Goal: Transaction & Acquisition: Purchase product/service

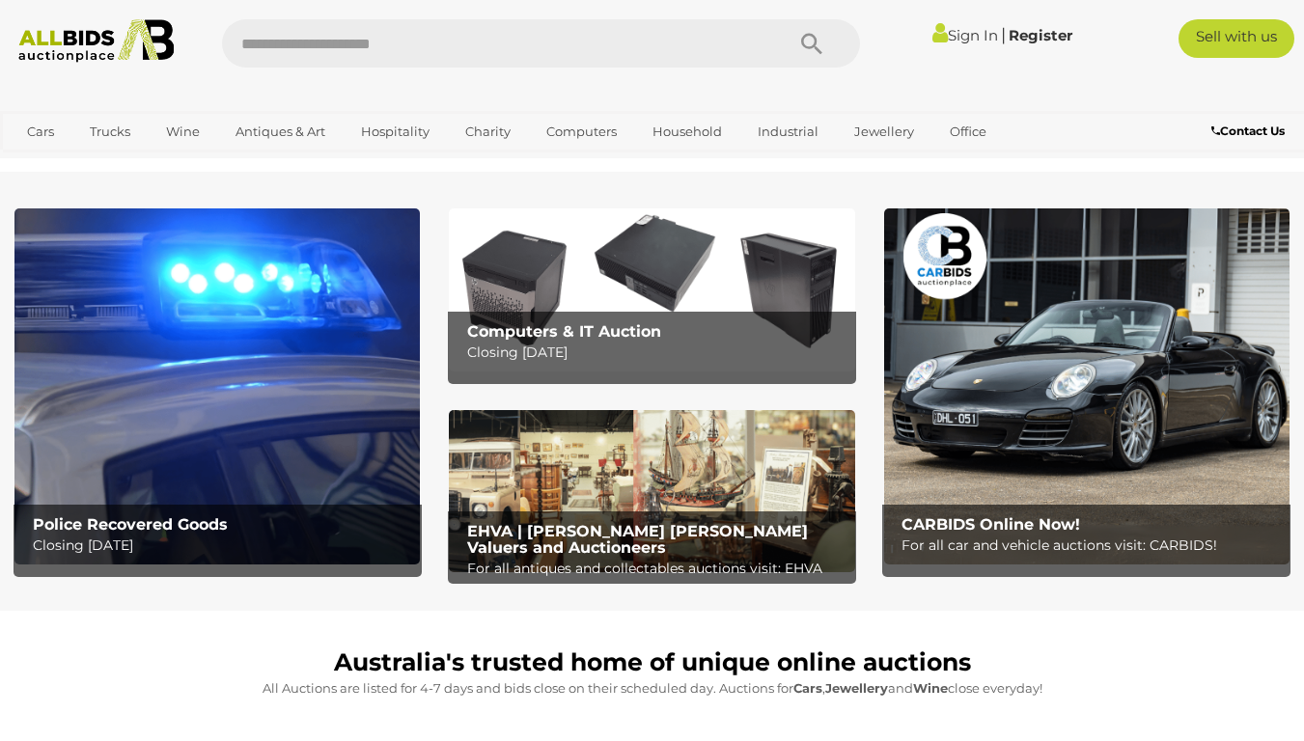
click at [292, 445] on img at bounding box center [216, 386] width 405 height 355
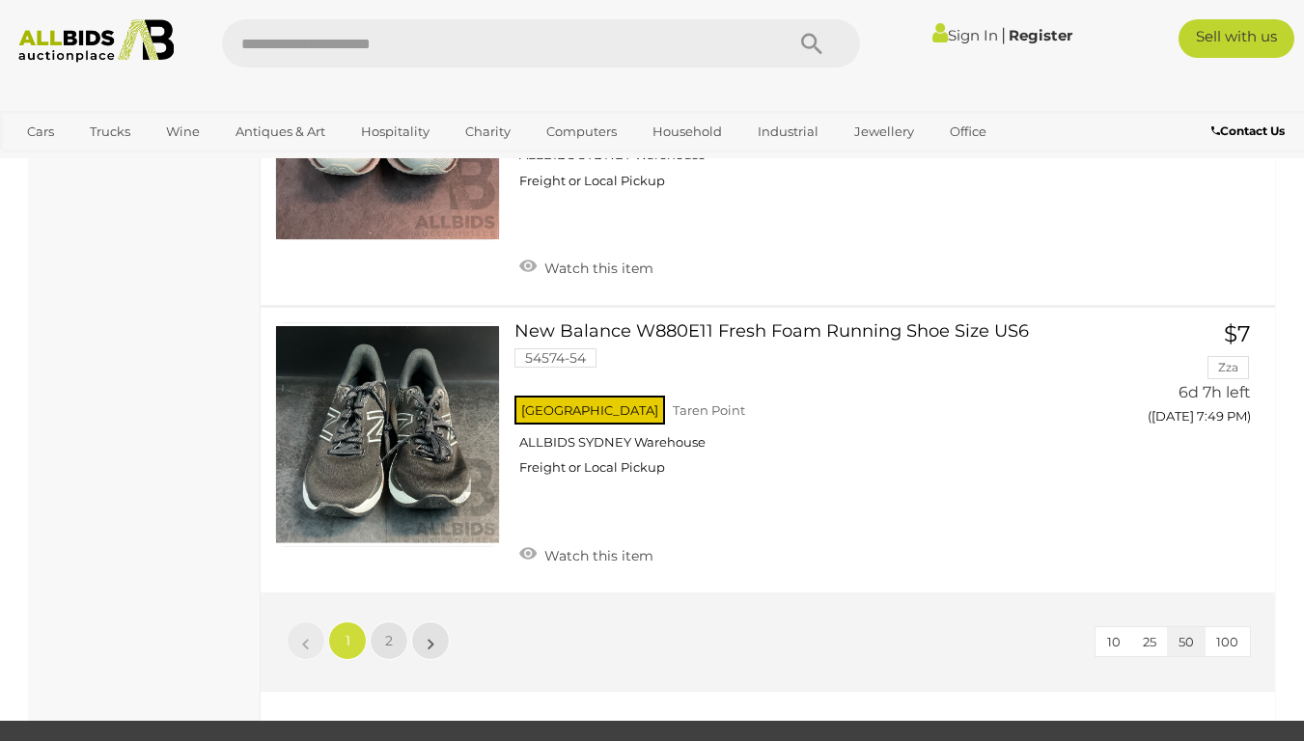
scroll to position [15131, 0]
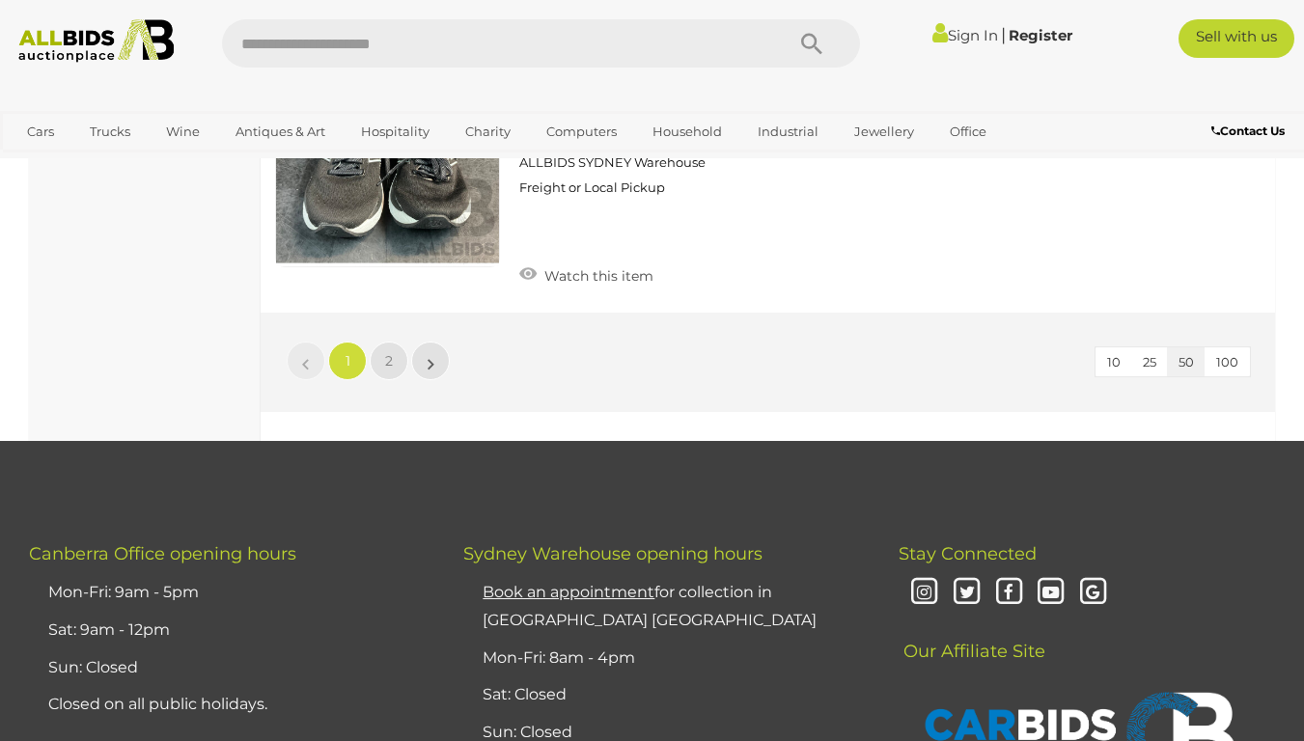
click at [1233, 354] on span "100" at bounding box center [1227, 361] width 22 height 15
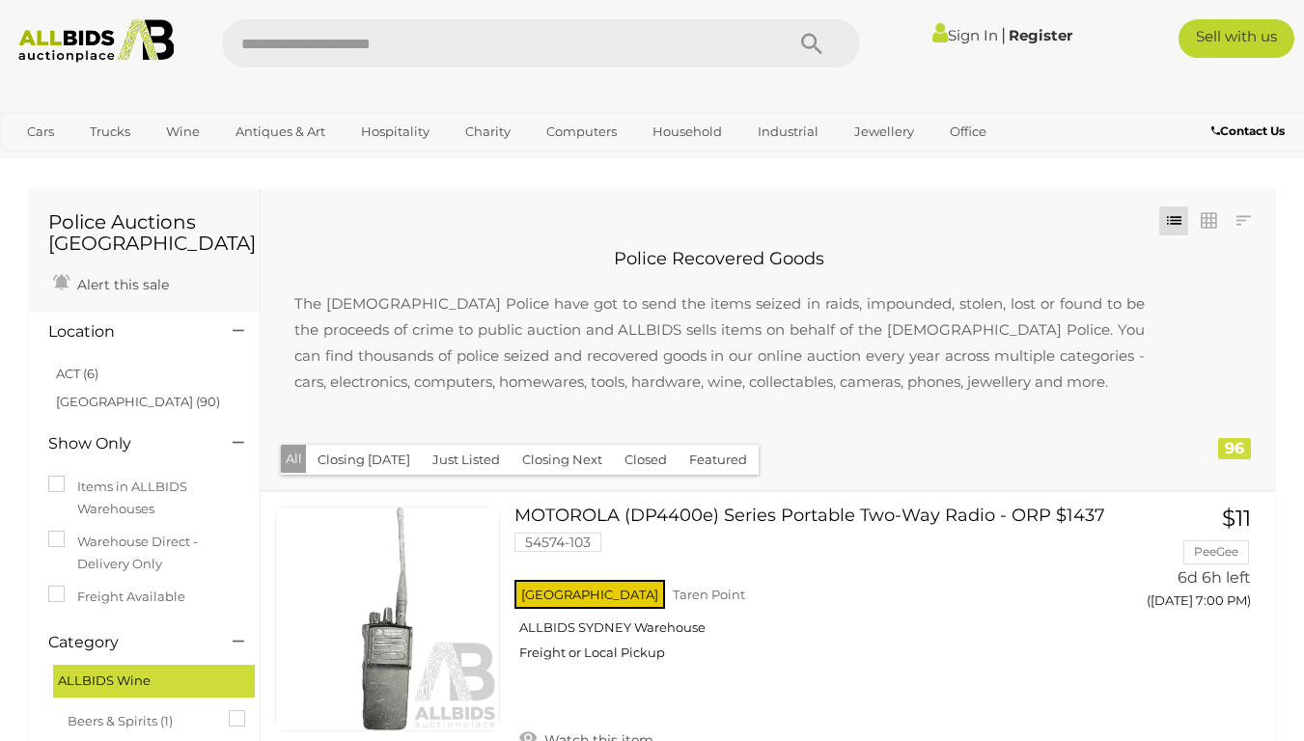
click at [129, 228] on h1 "Police Auctions Australia" at bounding box center [144, 232] width 192 height 42
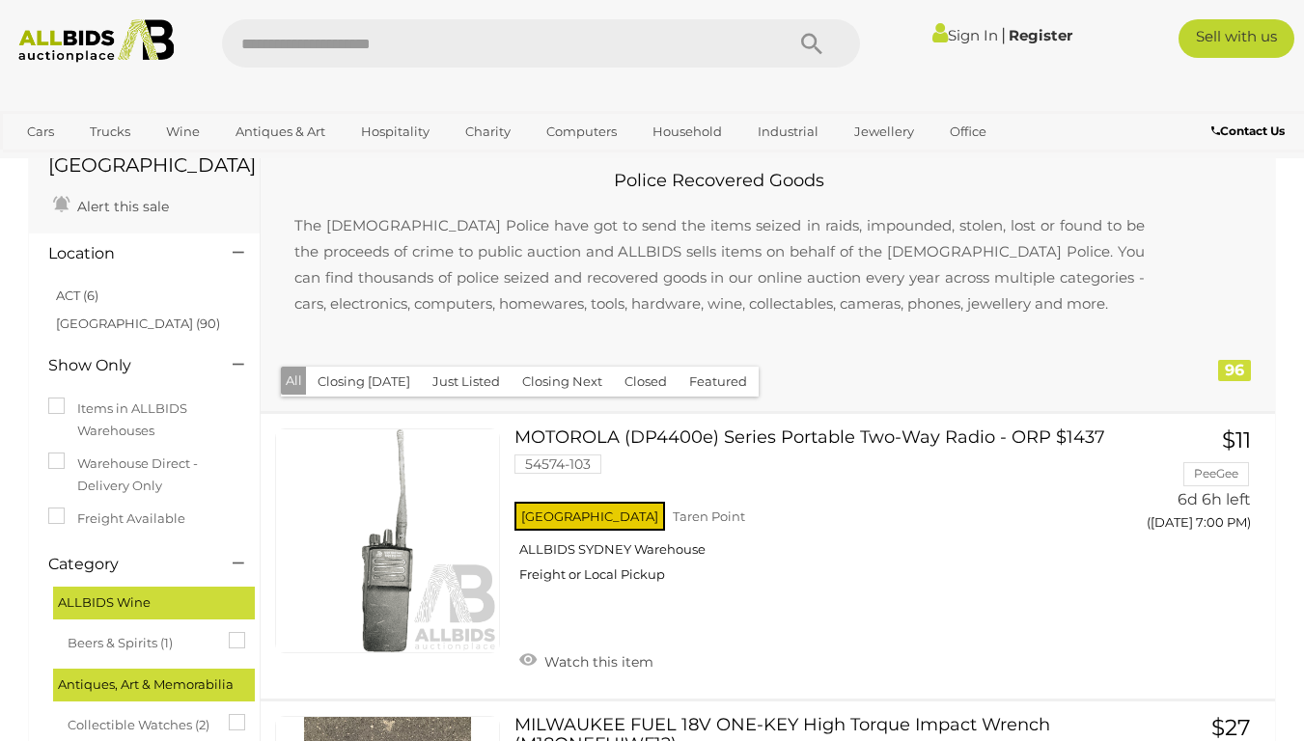
scroll to position [116, 0]
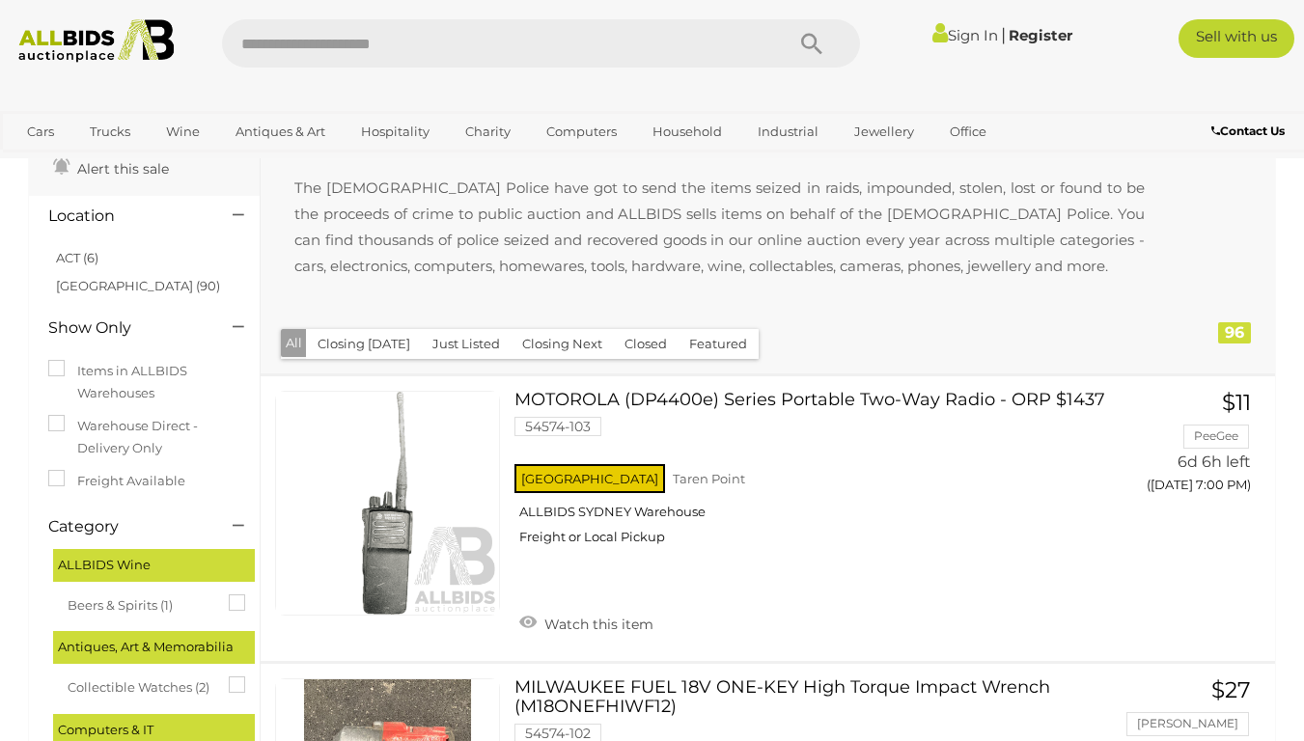
click at [647, 348] on button "Closed" at bounding box center [646, 344] width 66 height 30
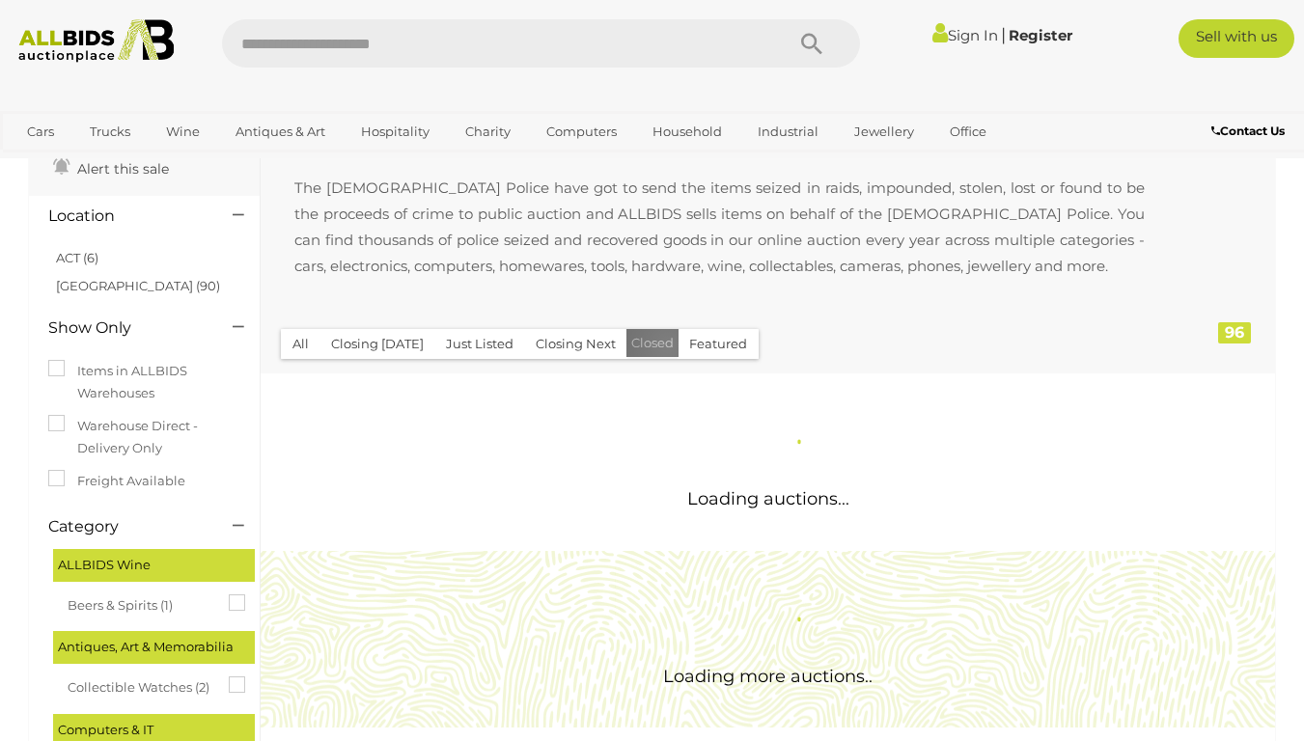
scroll to position [0, 0]
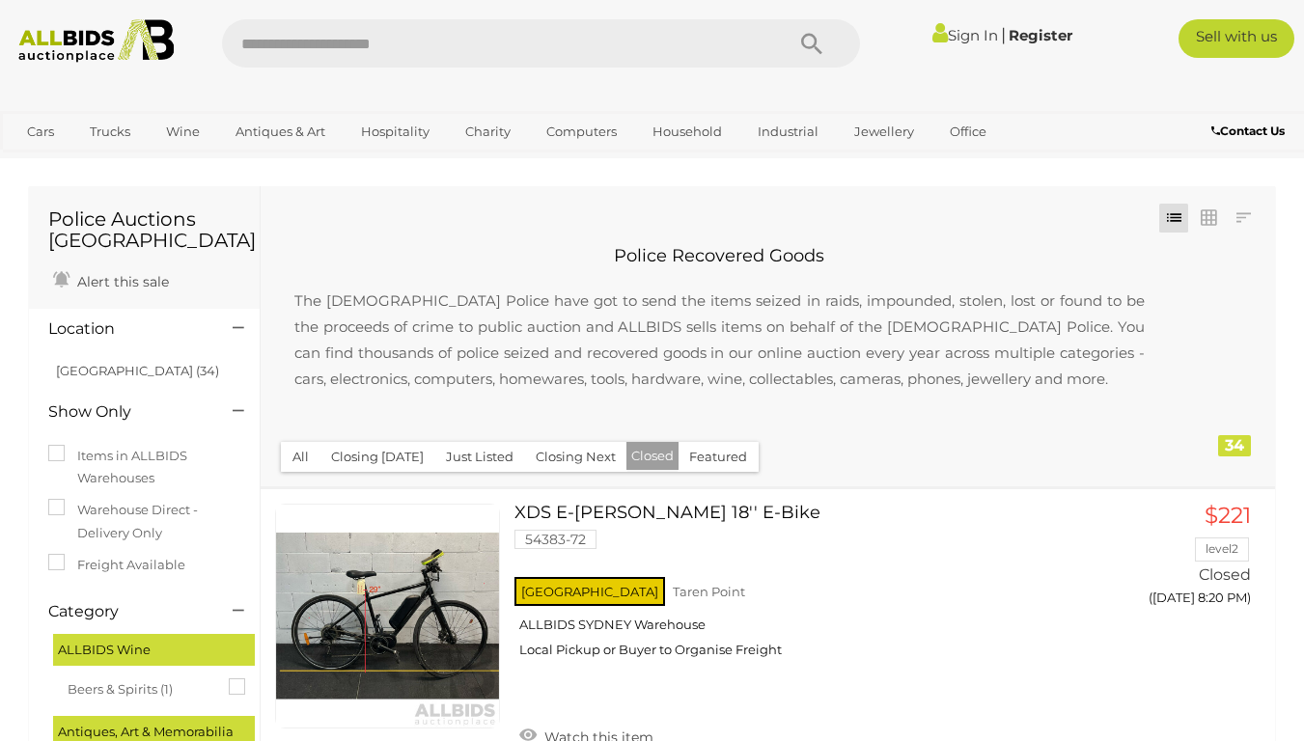
scroll to position [28, 0]
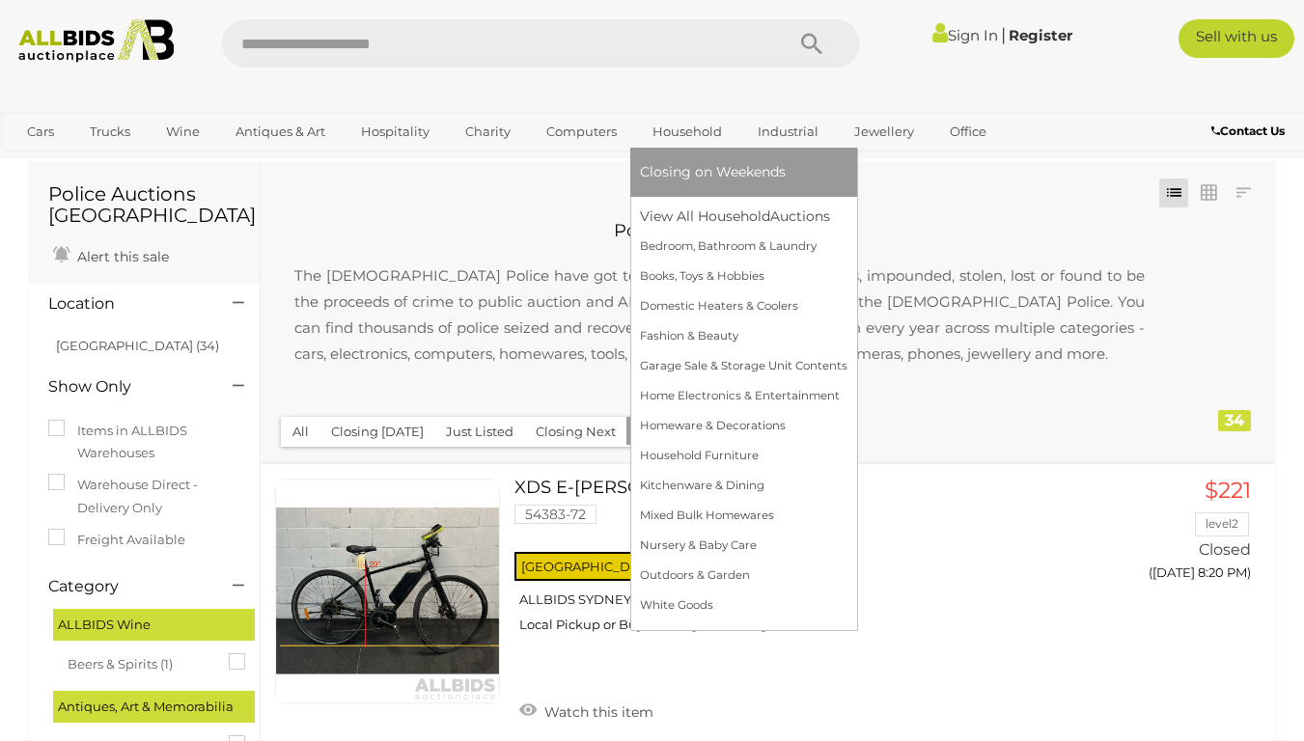
click at [698, 135] on link "Household" at bounding box center [687, 132] width 95 height 32
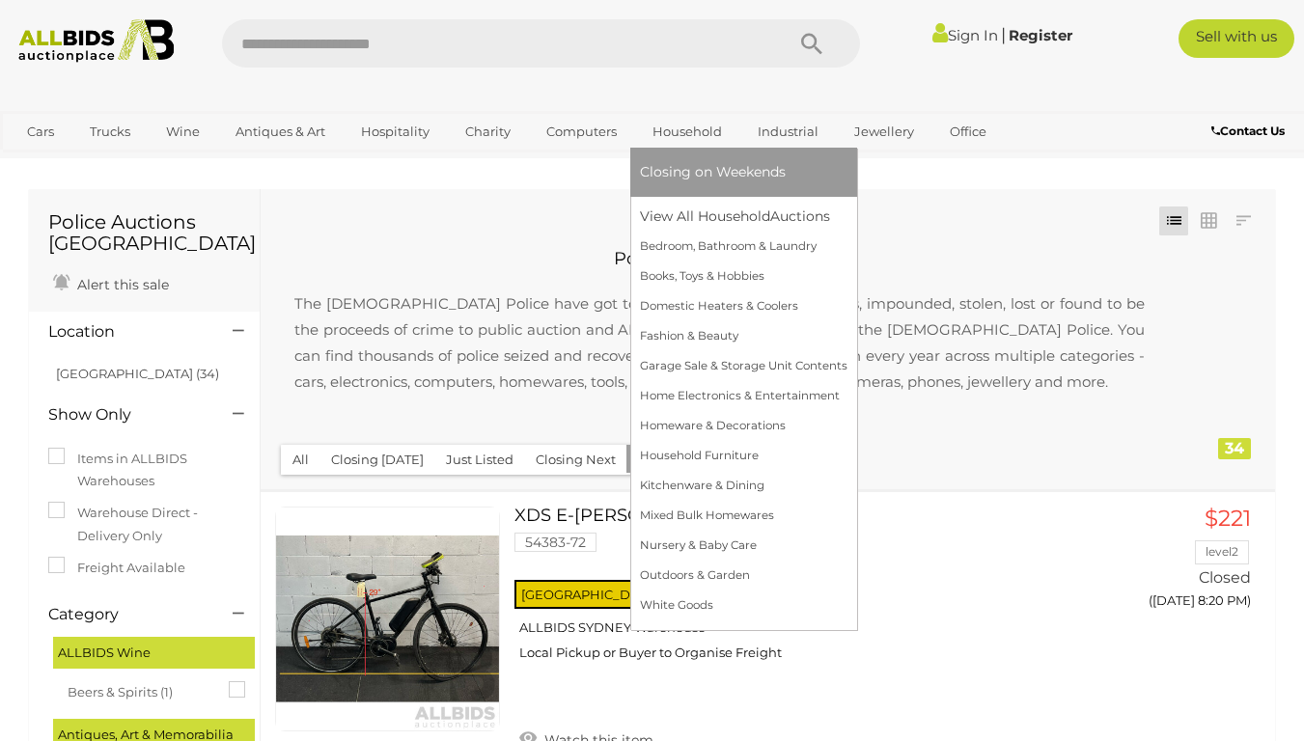
click at [663, 132] on link "Household" at bounding box center [687, 132] width 95 height 32
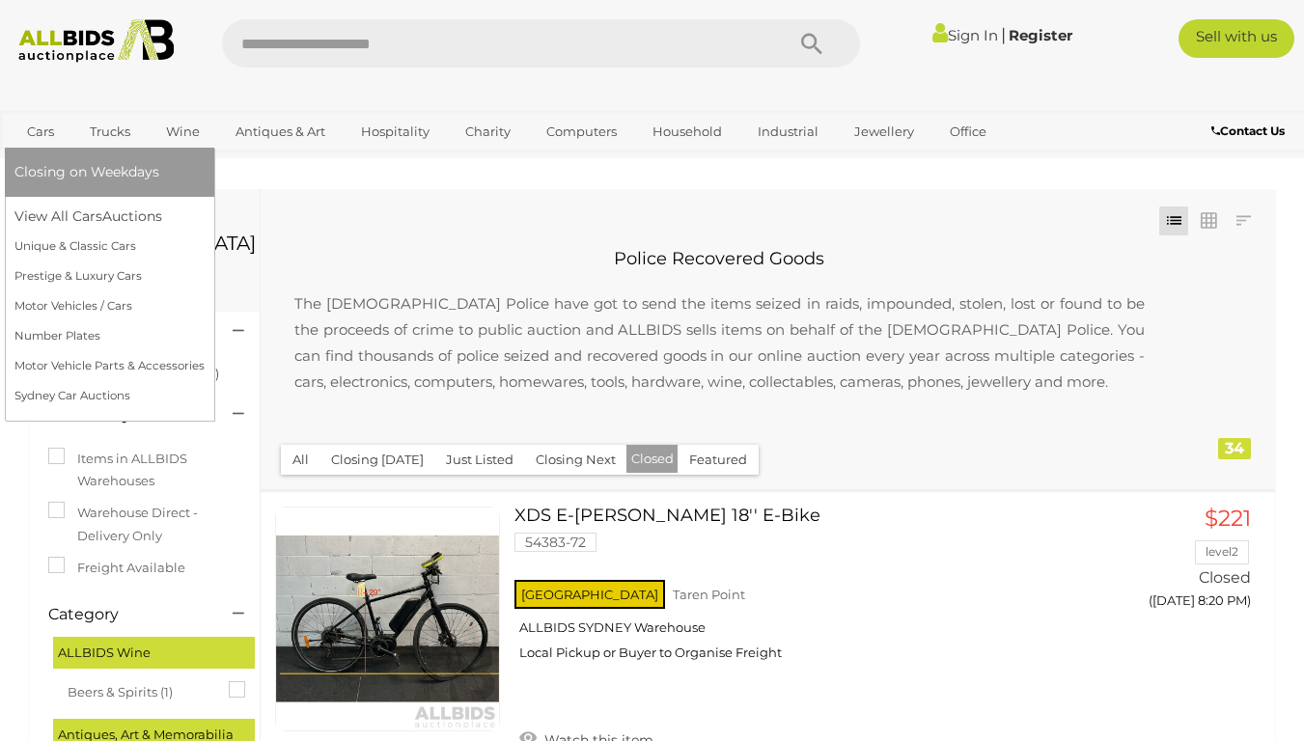
click at [53, 129] on link "Cars" at bounding box center [40, 132] width 52 height 32
click at [49, 217] on link "View All Cars Auctions" at bounding box center [109, 217] width 190 height 30
